Goal: Task Accomplishment & Management: Use online tool/utility

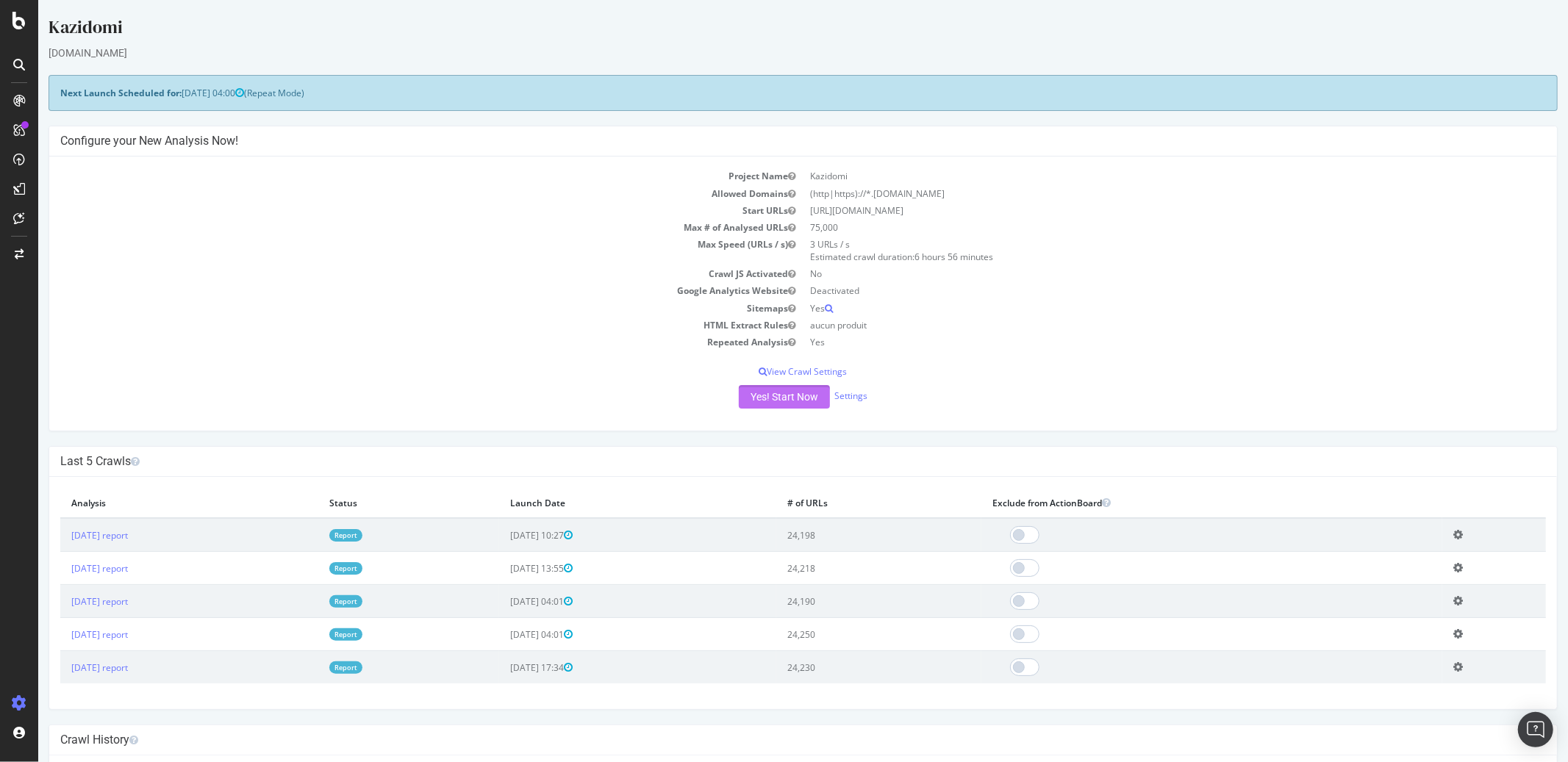
click at [761, 398] on button "Yes! Start Now" at bounding box center [783, 397] width 91 height 23
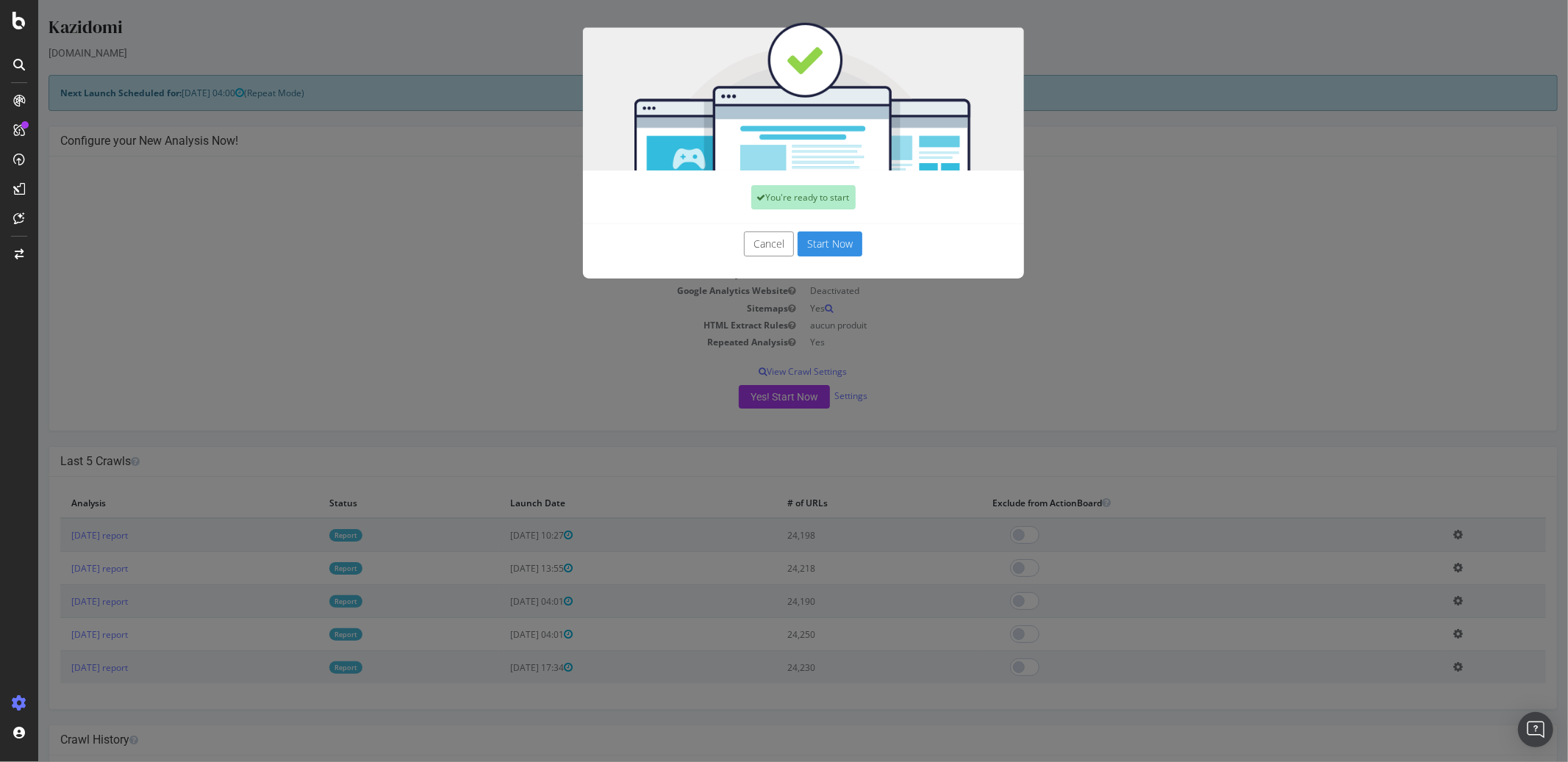
click at [834, 245] on button "Start Now" at bounding box center [829, 244] width 64 height 25
